Goal: Task Accomplishment & Management: Use online tool/utility

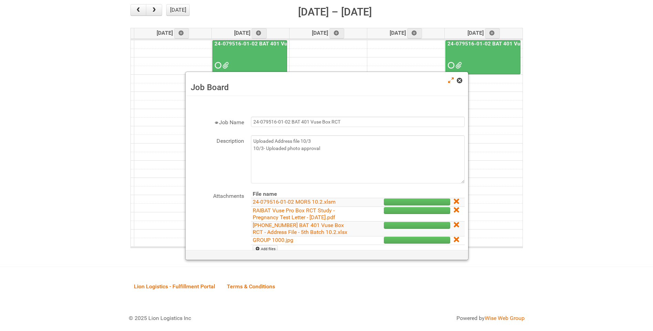
scroll to position [88, 0]
click at [459, 83] on span at bounding box center [459, 80] width 5 height 5
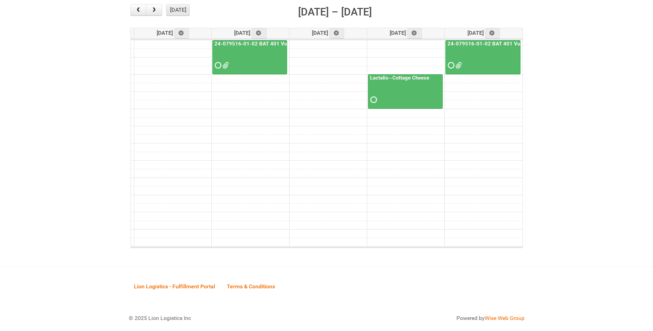
click at [181, 13] on button "[DATE]" at bounding box center [177, 10] width 23 height 12
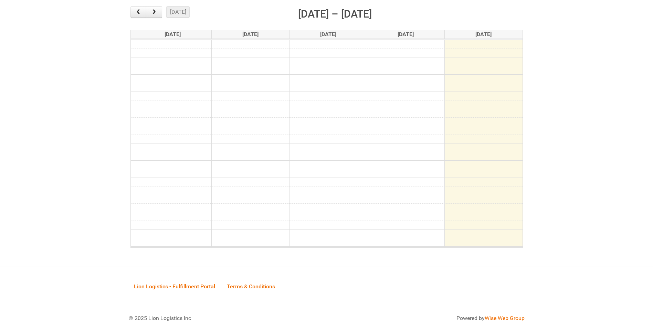
scroll to position [86, 0]
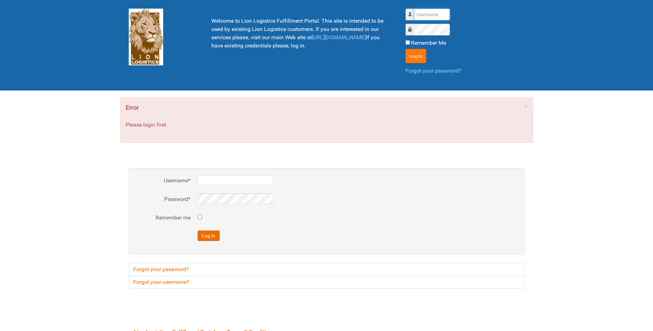
type input "lion"
click at [419, 57] on button "Log in" at bounding box center [415, 56] width 21 height 14
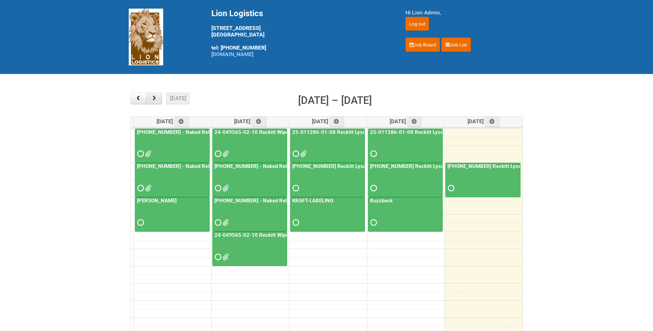
click at [158, 100] on button "button" at bounding box center [154, 99] width 16 height 12
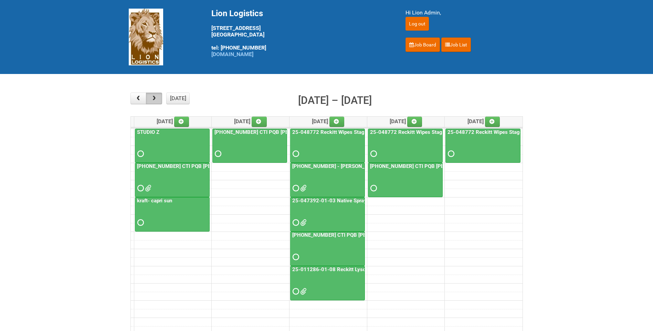
click at [158, 100] on button "button" at bounding box center [154, 99] width 16 height 12
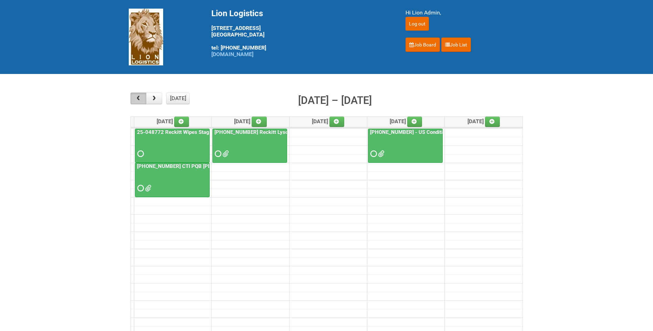
click at [140, 101] on span "button" at bounding box center [138, 99] width 7 height 6
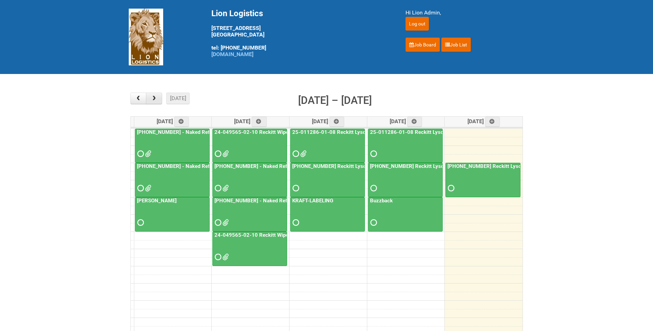
click at [154, 94] on button "button" at bounding box center [154, 99] width 16 height 12
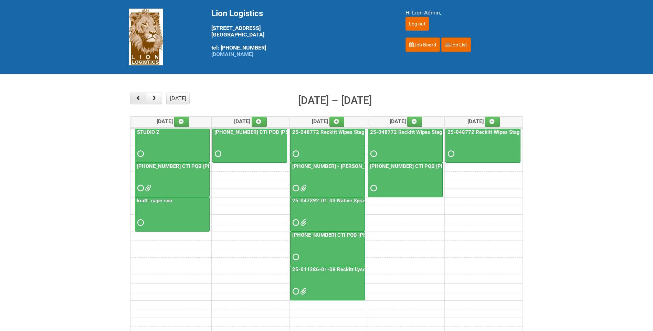
click at [143, 96] on button "button" at bounding box center [138, 99] width 16 height 12
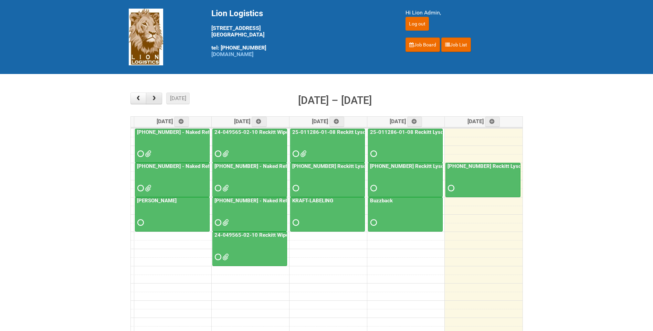
click at [151, 96] on span "button" at bounding box center [154, 99] width 7 height 6
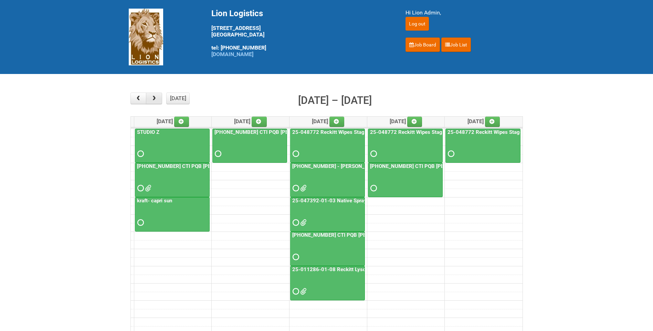
click at [154, 95] on button "button" at bounding box center [154, 99] width 16 height 12
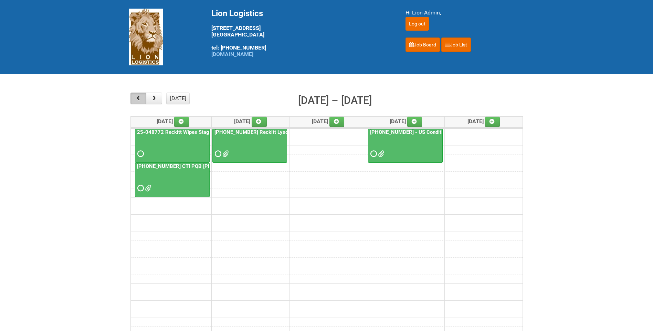
click at [139, 97] on span "button" at bounding box center [138, 99] width 7 height 6
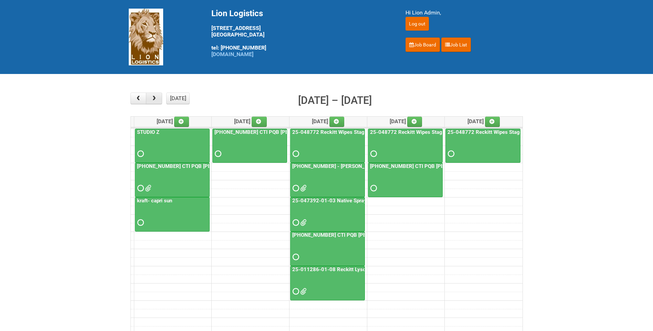
click at [157, 96] on span "button" at bounding box center [154, 99] width 7 height 6
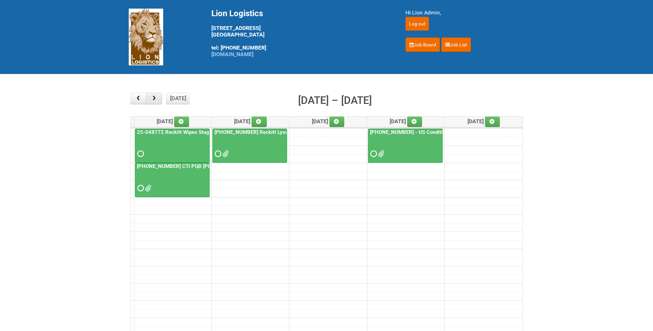
click at [156, 100] on span "button" at bounding box center [154, 99] width 7 height 6
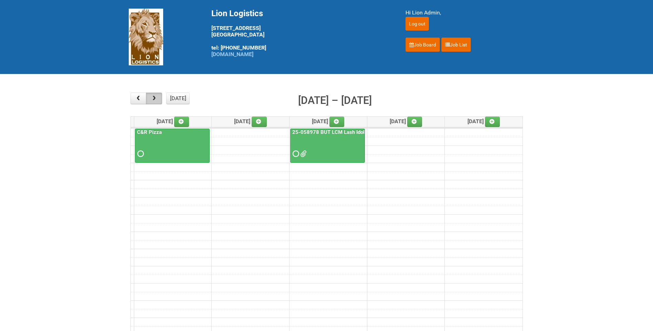
click at [156, 100] on span "button" at bounding box center [154, 99] width 7 height 6
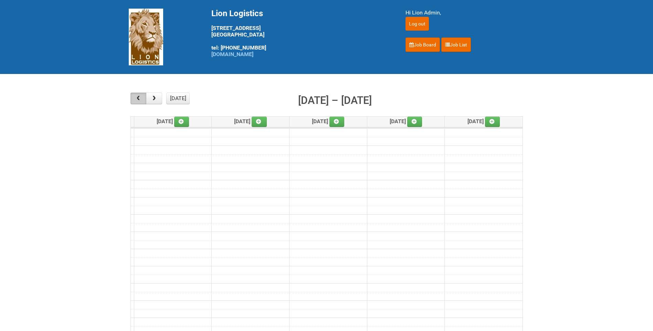
click at [139, 98] on span "button" at bounding box center [138, 99] width 7 height 6
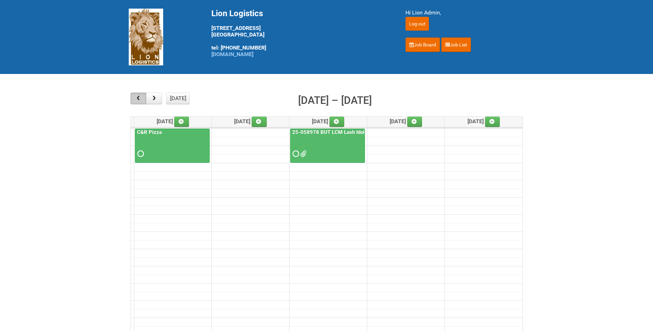
click at [139, 98] on span "button" at bounding box center [138, 99] width 7 height 6
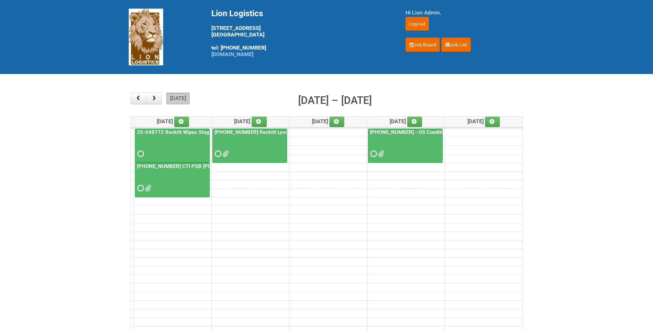
click at [173, 98] on button "[DATE]" at bounding box center [177, 99] width 23 height 12
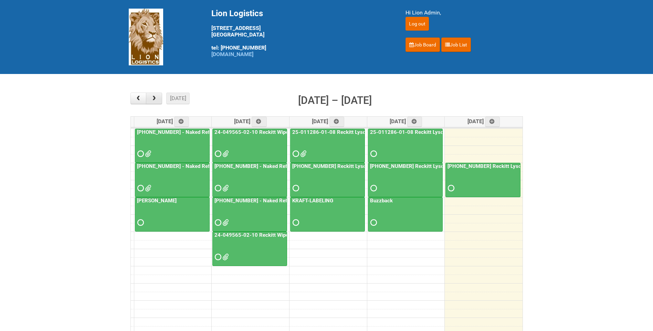
click at [157, 100] on span "button" at bounding box center [154, 99] width 7 height 6
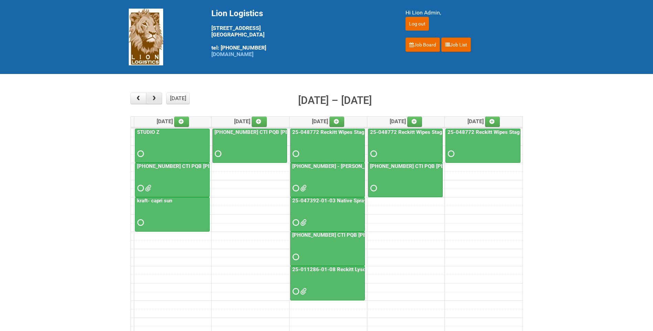
click at [157, 100] on span "button" at bounding box center [154, 99] width 7 height 6
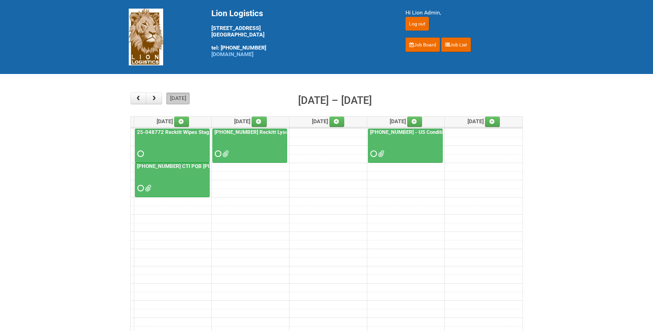
click at [178, 94] on button "[DATE]" at bounding box center [177, 99] width 23 height 12
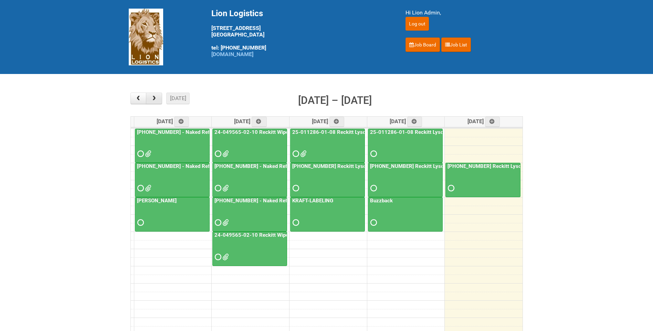
click at [152, 96] on span "button" at bounding box center [154, 99] width 7 height 6
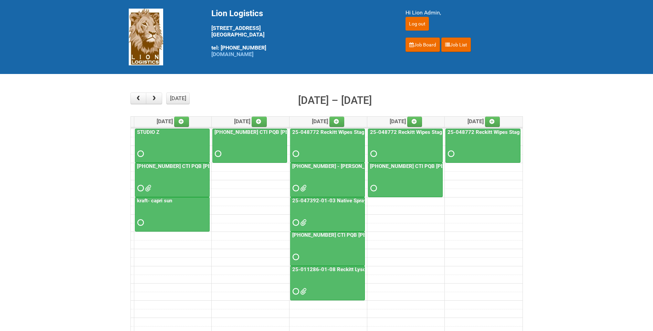
click at [477, 132] on link "25-048772 Reckitt Wipes Stage 4 - blinding/labeling day" at bounding box center [513, 132] width 135 height 6
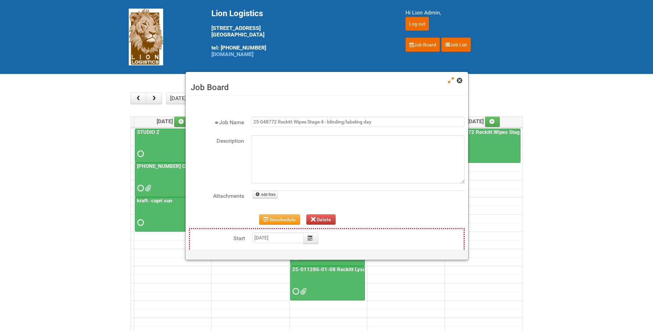
click at [458, 82] on span at bounding box center [459, 80] width 5 height 5
